Goal: Task Accomplishment & Management: Manage account settings

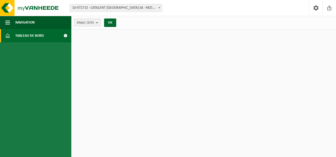
click at [60, 34] on span at bounding box center [65, 35] width 12 height 13
click at [65, 34] on span at bounding box center [65, 35] width 12 height 13
click at [106, 8] on span "10-972715 - CATALENT [GEOGRAPHIC_DATA] SA - NEDER-OVER-HEEMBEEK" at bounding box center [116, 7] width 92 height 7
click at [15, 5] on img at bounding box center [31, 8] width 63 height 16
click at [93, 23] on count "(3/3)" at bounding box center [90, 22] width 7 height 3
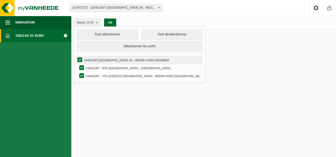
click at [100, 60] on label "CATALENT [GEOGRAPHIC_DATA] SA - NEDER-OVER-HEEMBEEK" at bounding box center [139, 60] width 126 height 8
click at [75, 56] on input "CATALENT [GEOGRAPHIC_DATA] SA - NEDER-OVER-HEEMBEEK" at bounding box center [75, 56] width 0 height 0
click at [101, 62] on label "CATALENT [GEOGRAPHIC_DATA] SA - NEDER-OVER-HEEMBEEK" at bounding box center [139, 60] width 126 height 8
click at [75, 56] on input "CATALENT [GEOGRAPHIC_DATA] SA - NEDER-OVER-HEEMBEEK" at bounding box center [75, 56] width 0 height 0
checkbox input "true"
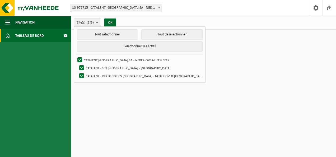
click at [108, 27] on ul "Tout sélectionner Tout désélectionner Sélectionner les actifs CATALENT BELGIUM …" at bounding box center [139, 55] width 131 height 56
click at [109, 21] on button "OK" at bounding box center [110, 22] width 12 height 8
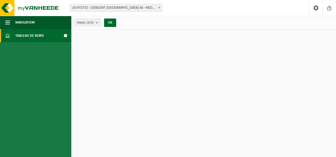
click at [67, 36] on span at bounding box center [65, 35] width 12 height 13
